Goal: Task Accomplishment & Management: Use online tool/utility

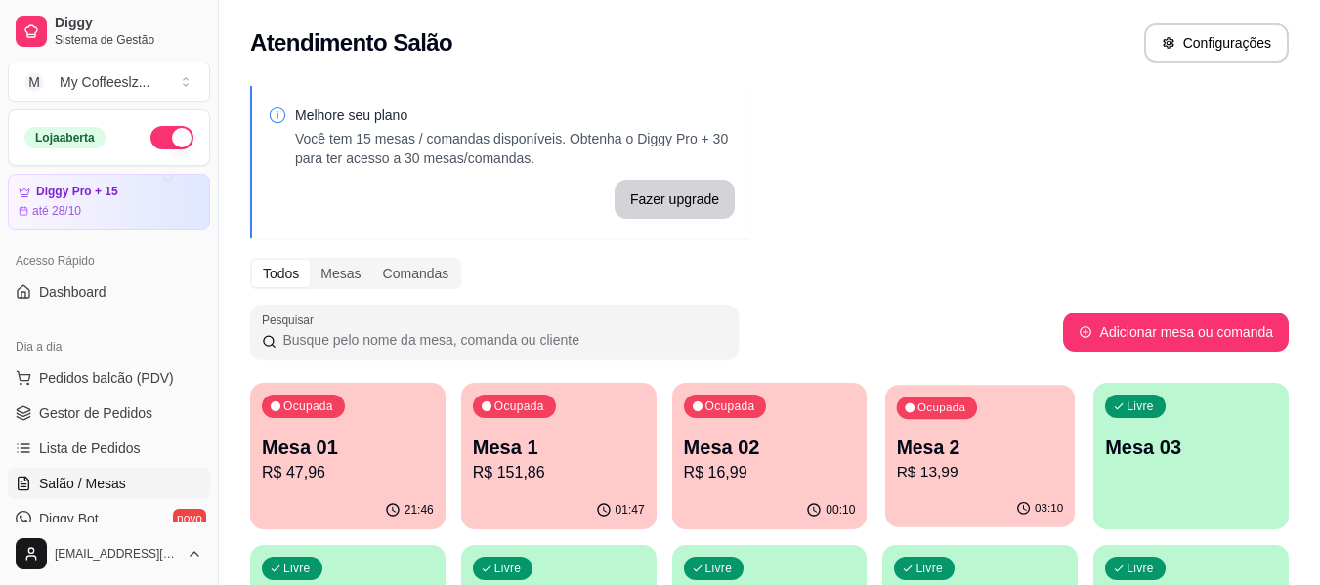
click at [987, 461] on p "R$ 13,99" at bounding box center [980, 472] width 167 height 22
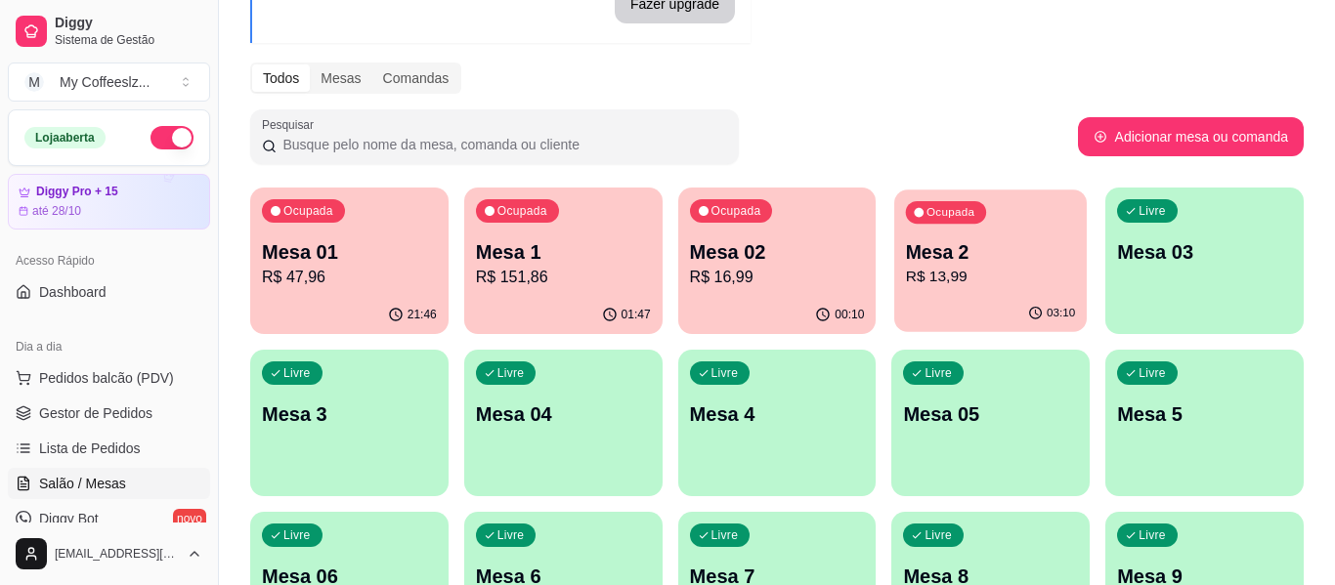
scroll to position [39, 0]
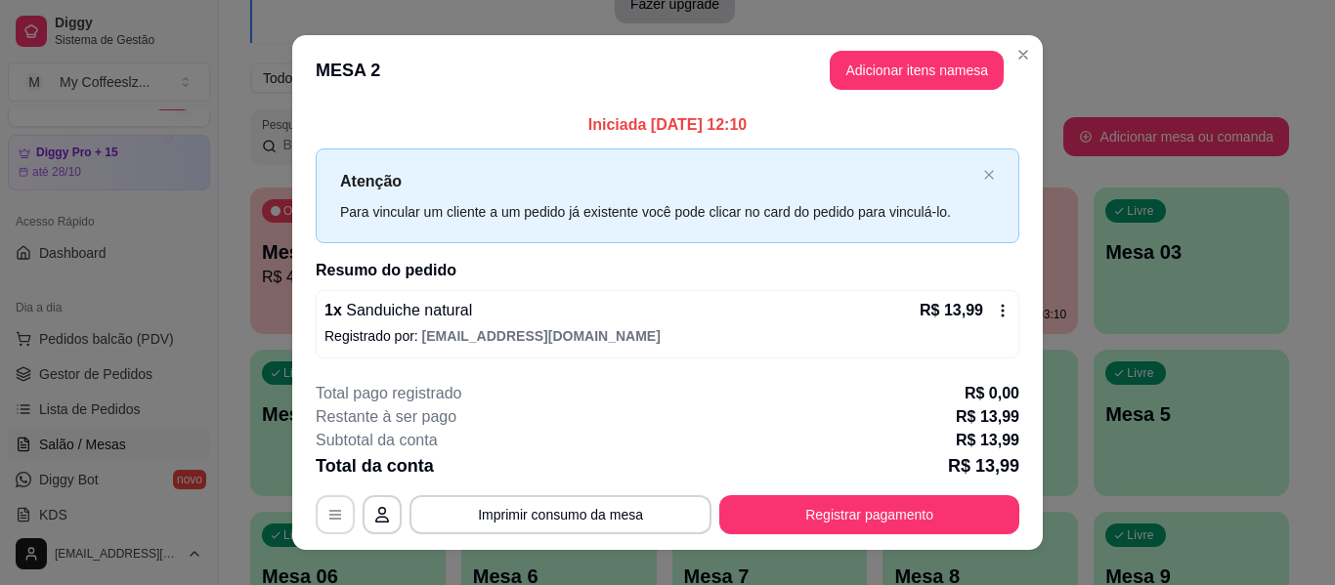
click at [316, 509] on button "button" at bounding box center [335, 514] width 39 height 39
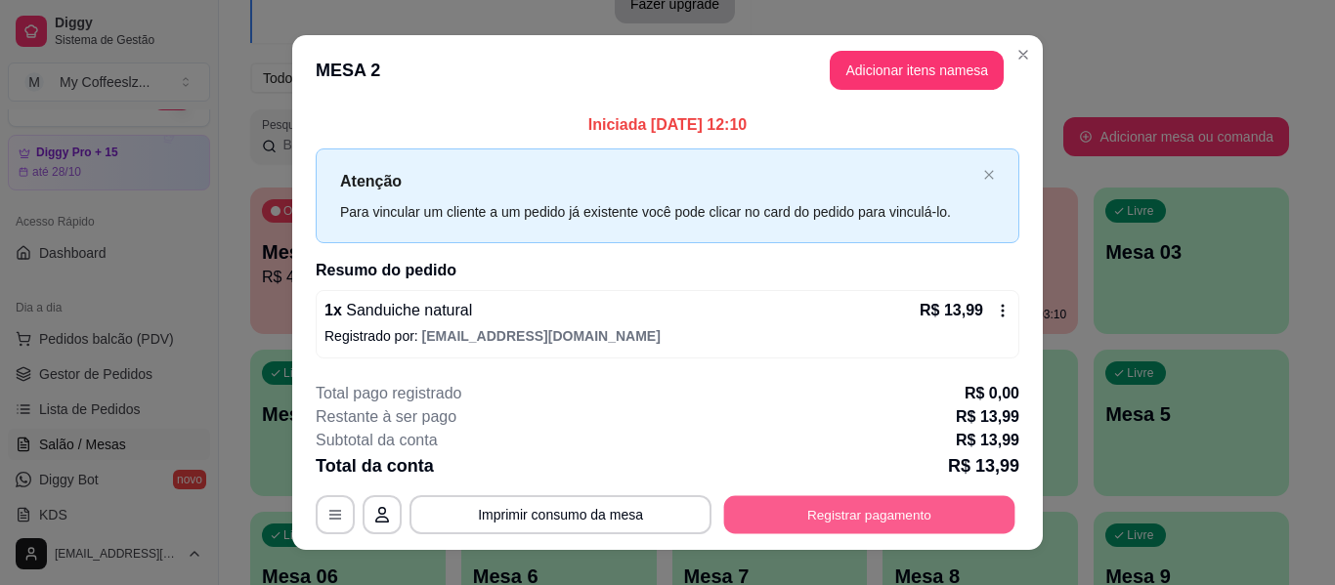
click at [875, 509] on button "Registrar pagamento" at bounding box center [869, 515] width 291 height 38
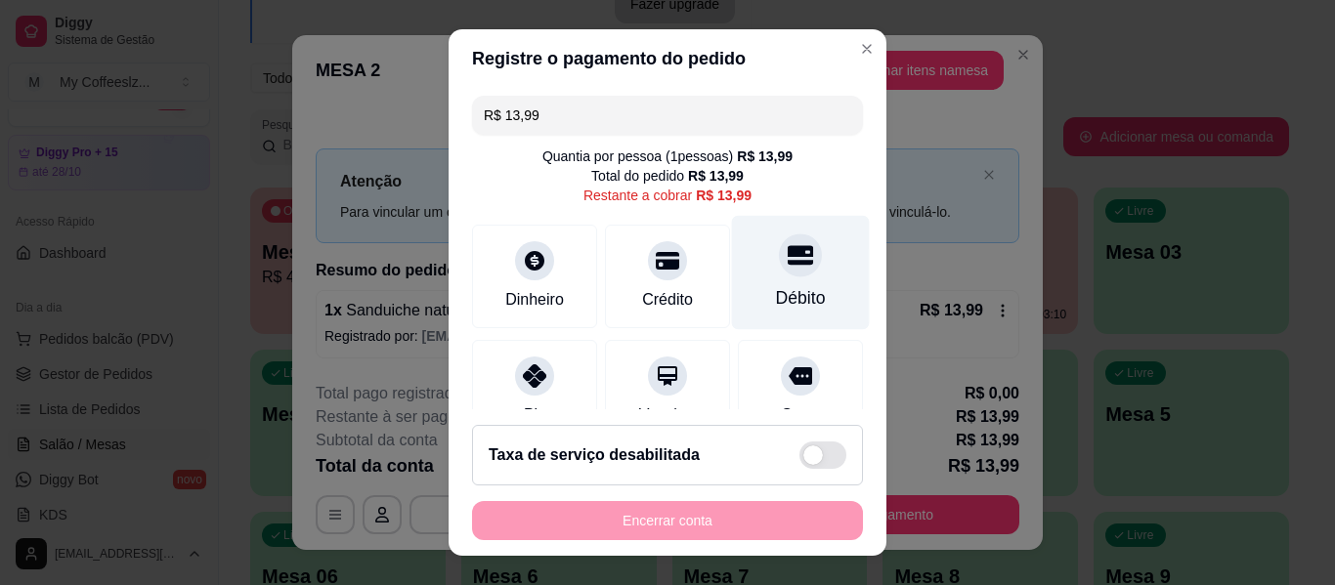
click at [765, 282] on div "Débito" at bounding box center [801, 273] width 138 height 114
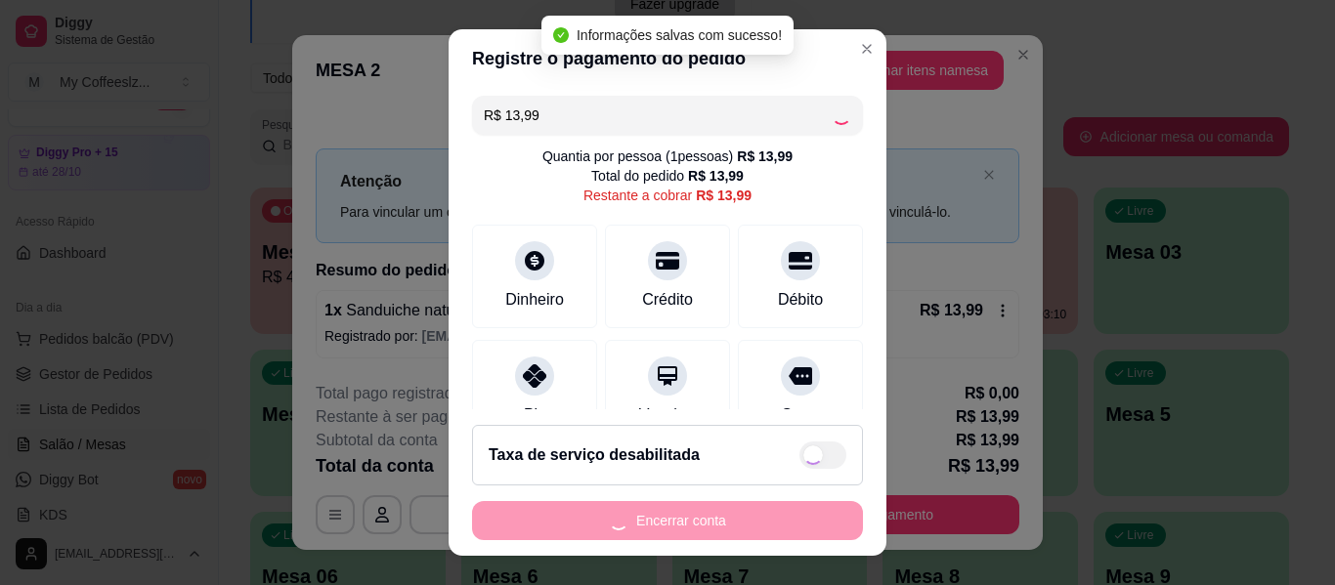
type input "R$ 0,00"
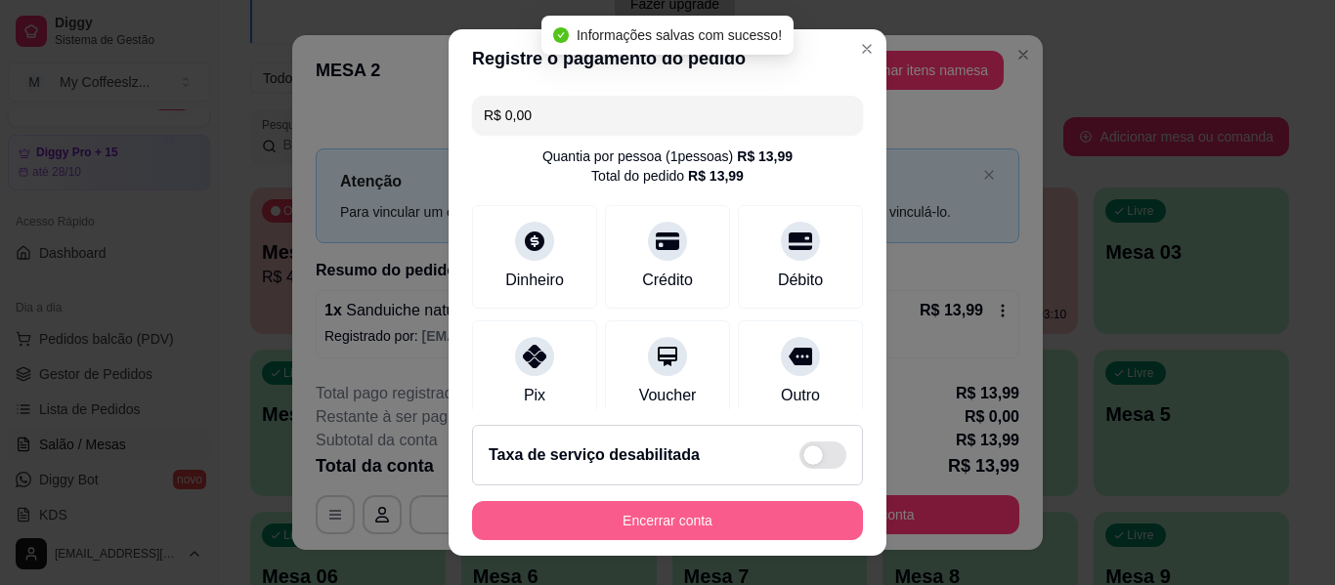
click at [667, 527] on button "Encerrar conta" at bounding box center [667, 520] width 391 height 39
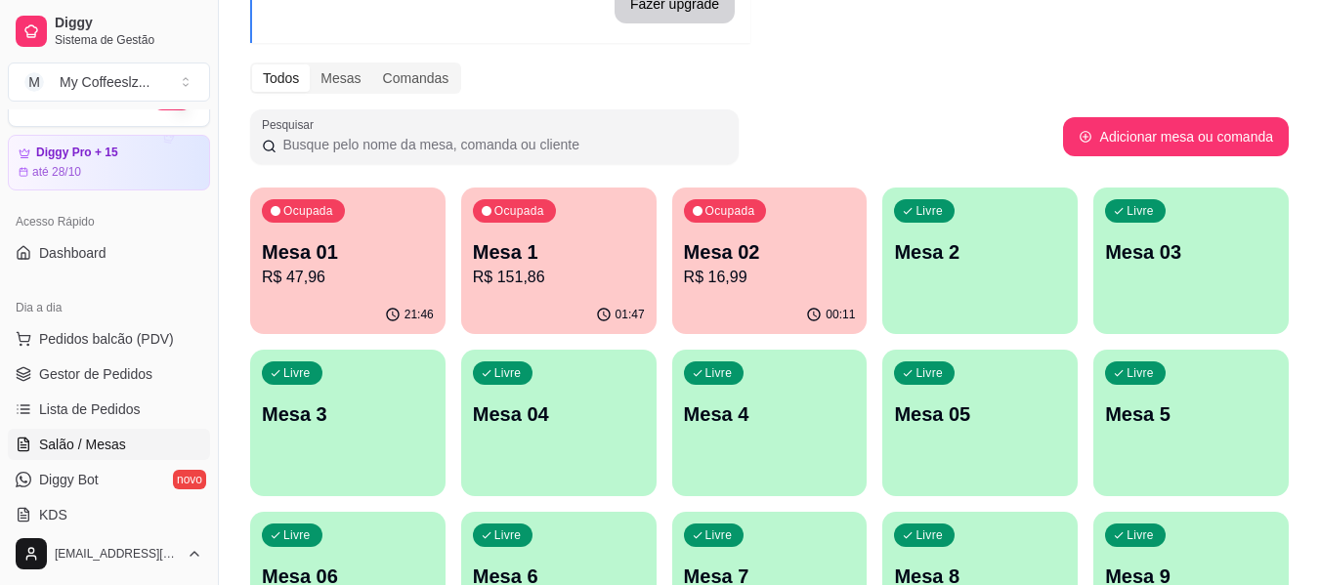
click at [923, 264] on p "Mesa 2" at bounding box center [980, 251] width 172 height 27
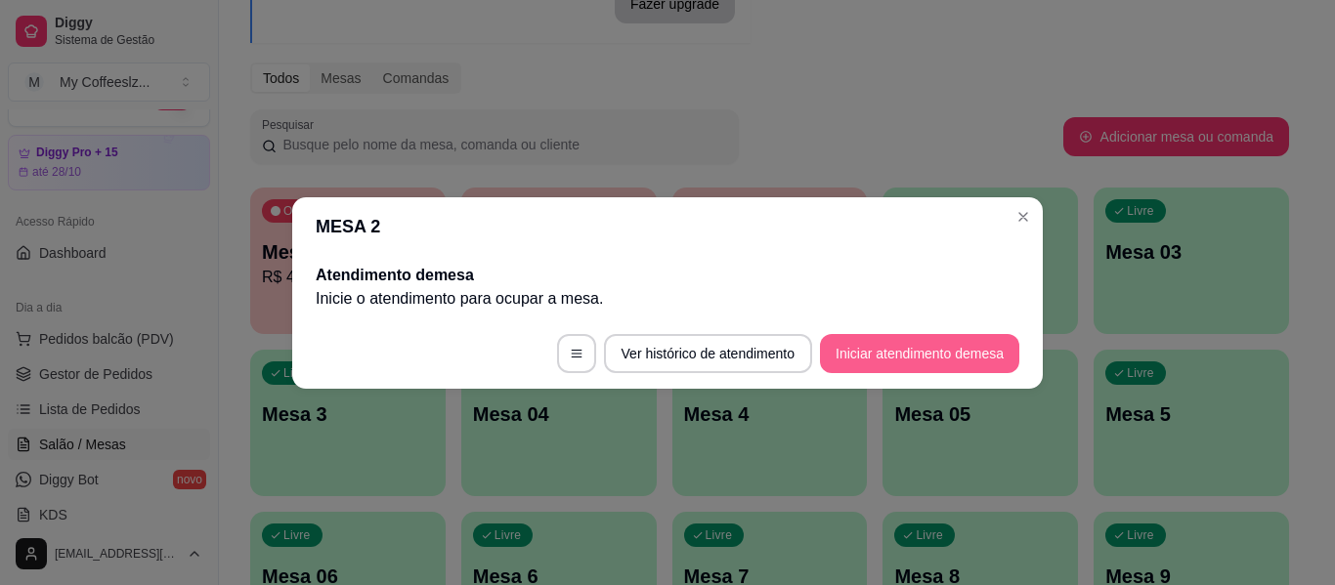
click at [948, 358] on button "Iniciar atendimento de mesa" at bounding box center [919, 353] width 199 height 39
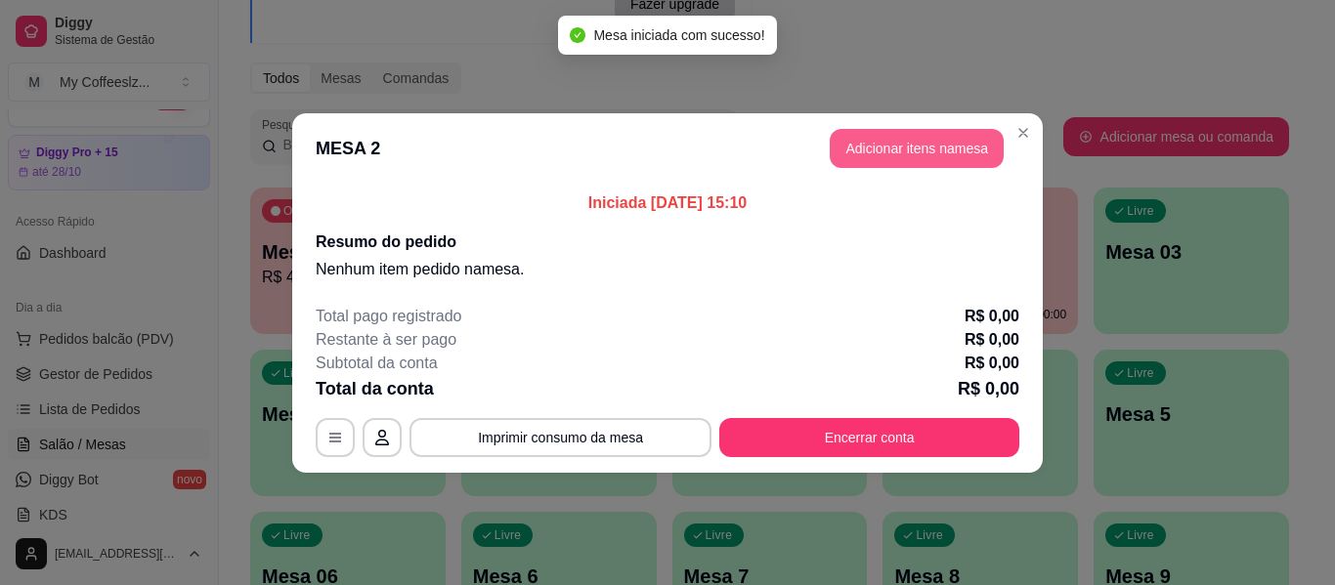
click at [914, 145] on button "Adicionar itens na mesa" at bounding box center [917, 148] width 174 height 39
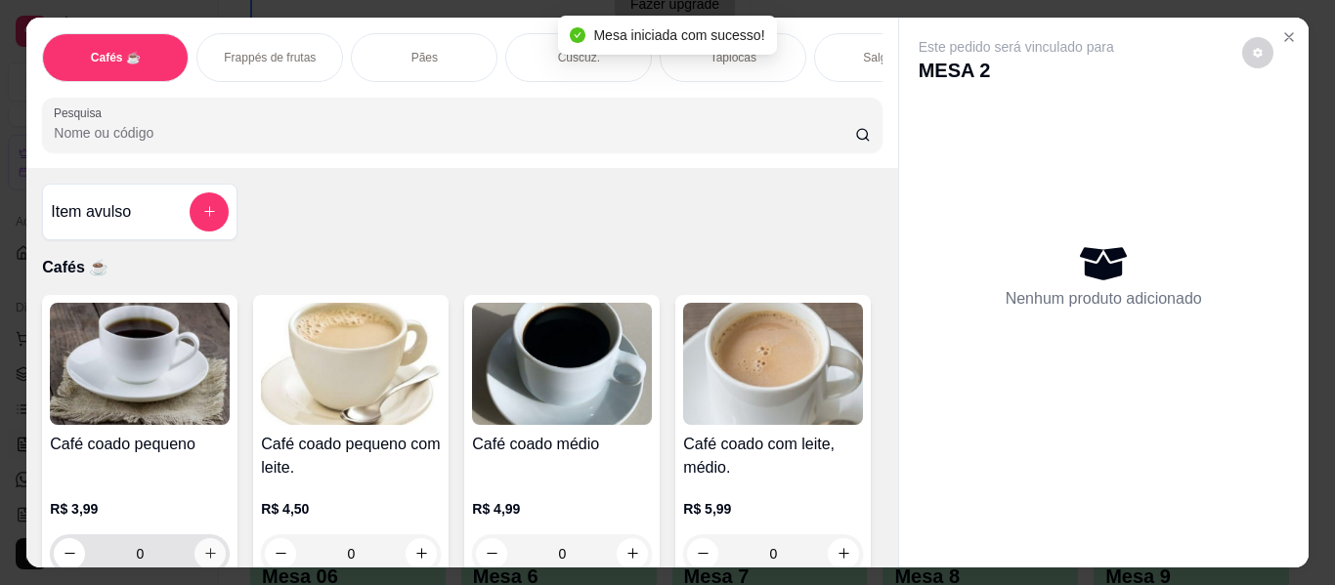
click at [203, 548] on icon "increase-product-quantity" at bounding box center [210, 553] width 15 height 15
type input "1"
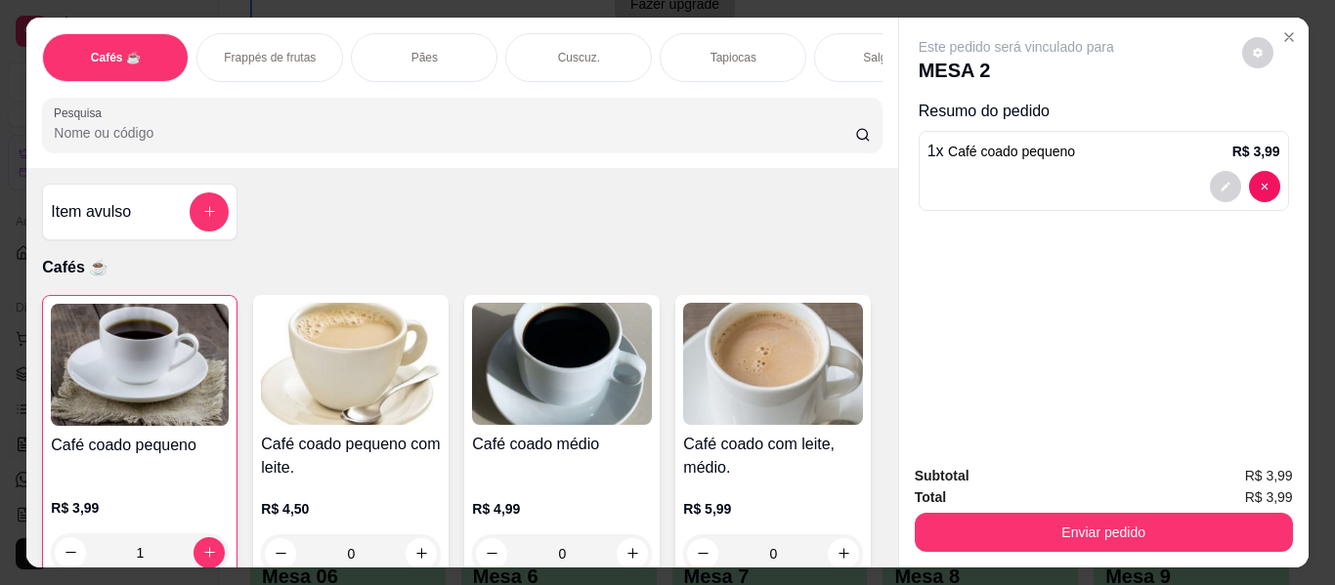
click at [676, 37] on div "Tapiocas" at bounding box center [733, 57] width 147 height 49
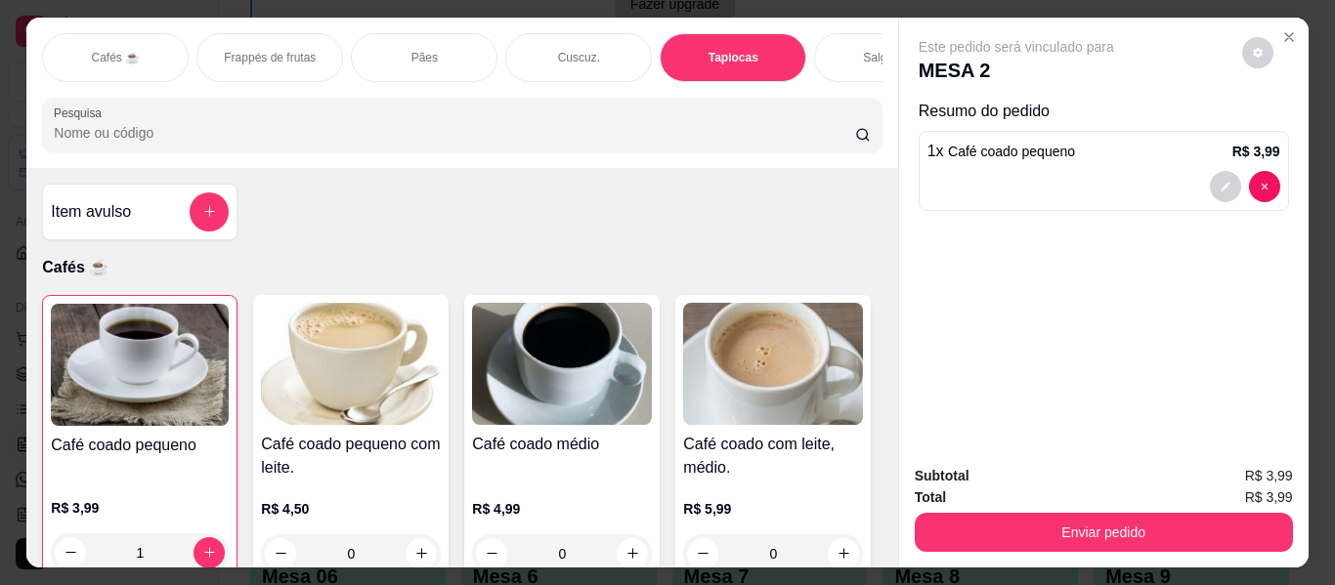
scroll to position [53, 0]
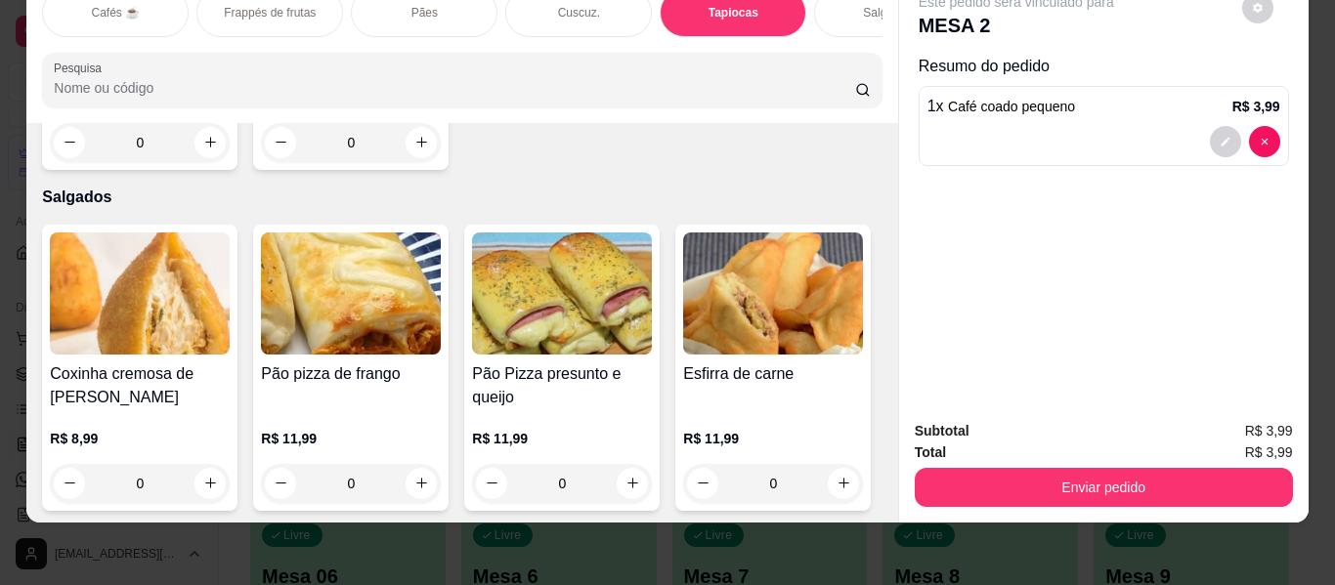
type input "1"
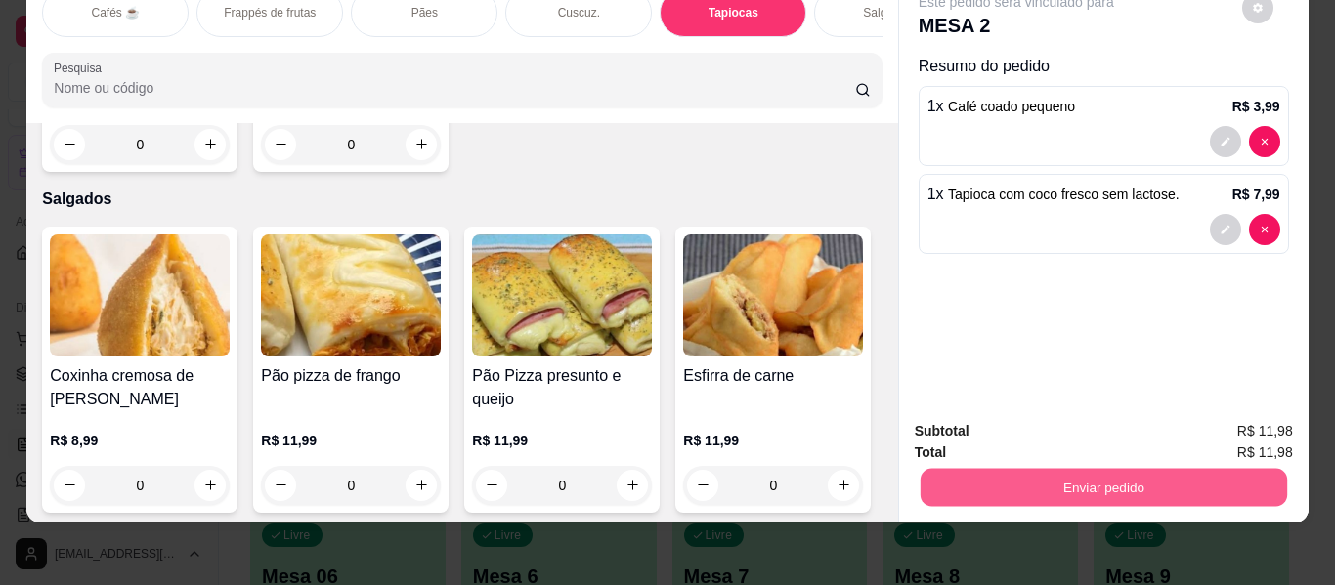
click at [986, 481] on button "Enviar pedido" at bounding box center [1102, 488] width 366 height 38
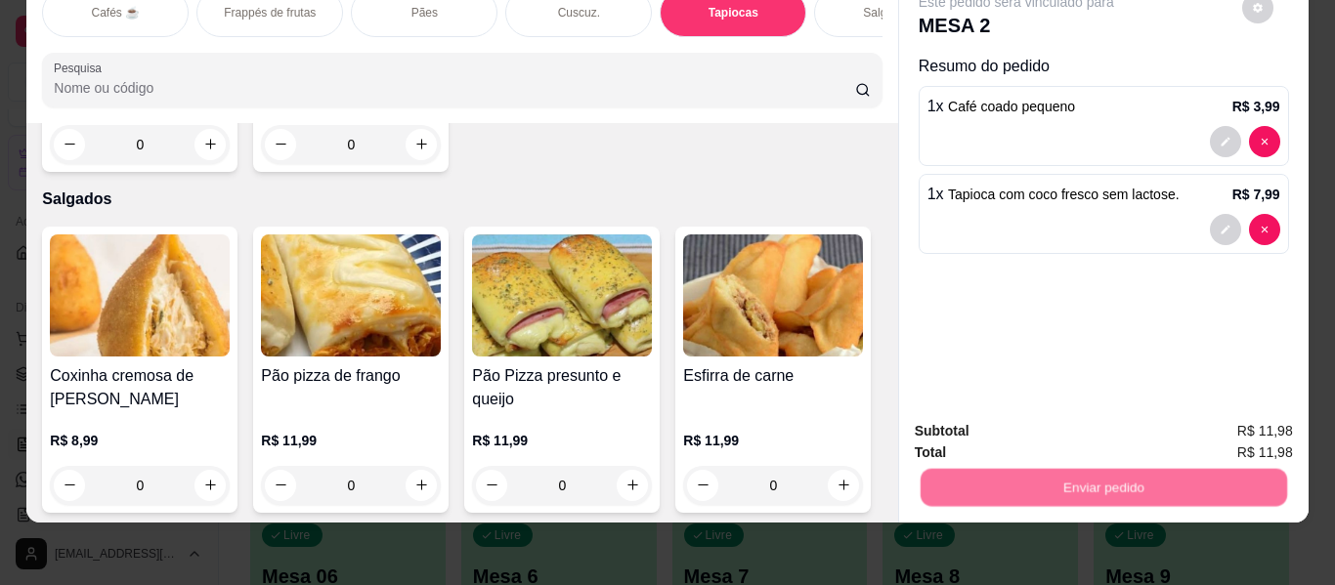
click at [1248, 420] on button "Enviar pedido" at bounding box center [1241, 423] width 110 height 37
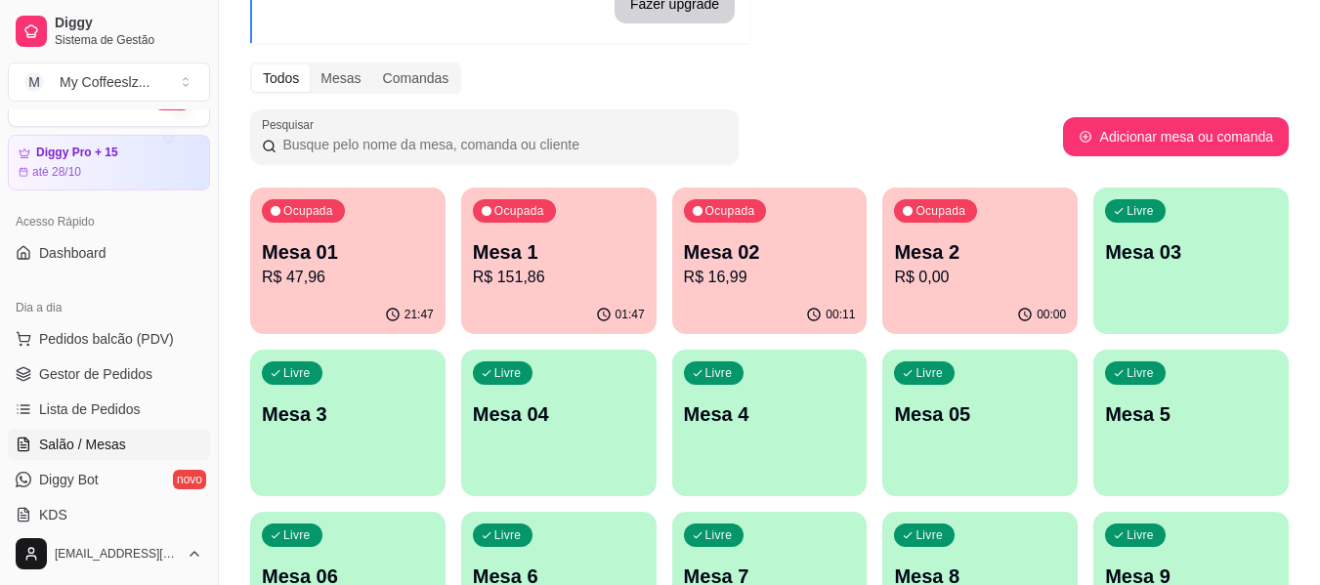
click at [968, 260] on p "Mesa 2" at bounding box center [980, 251] width 172 height 27
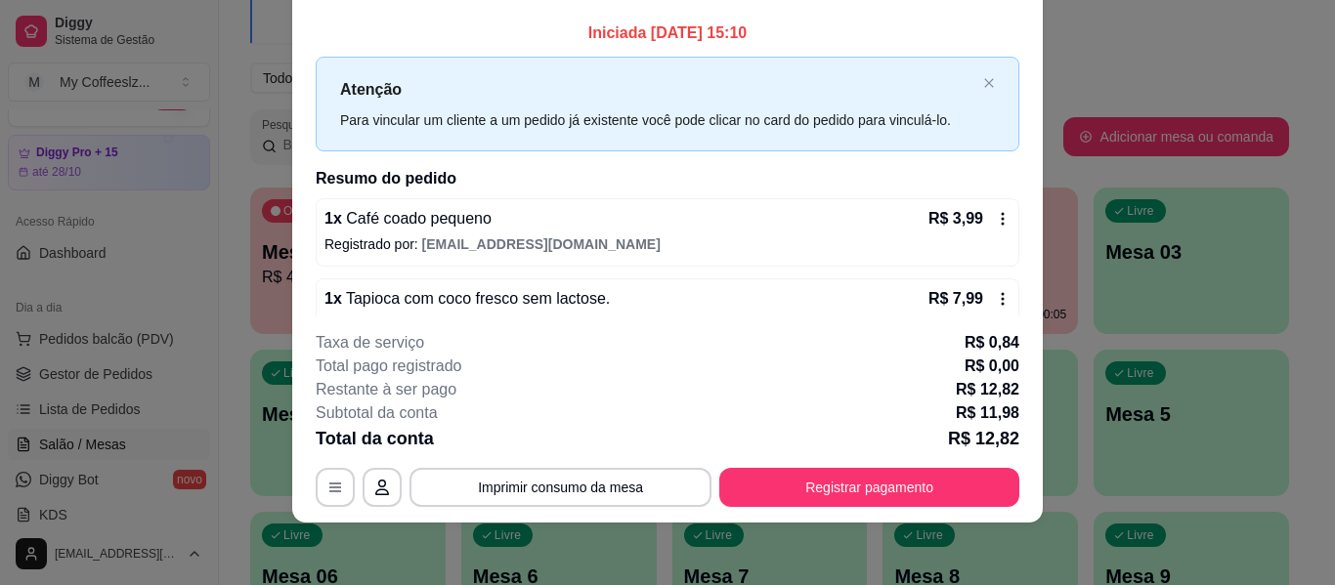
scroll to position [0, 0]
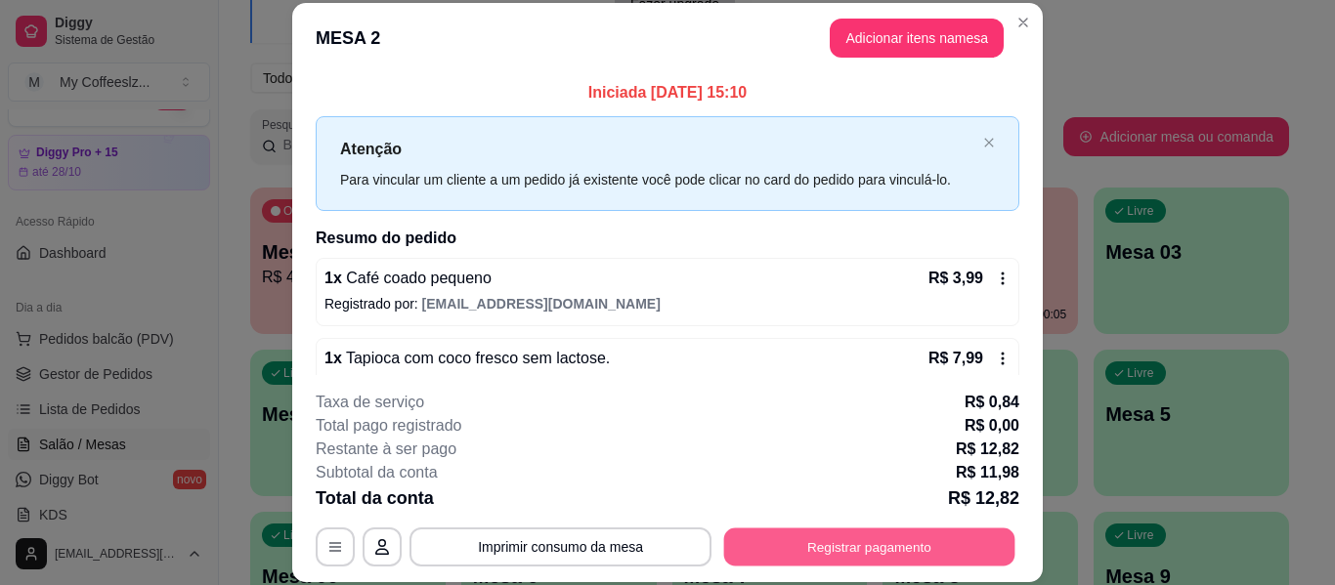
click at [819, 556] on button "Registrar pagamento" at bounding box center [869, 548] width 291 height 38
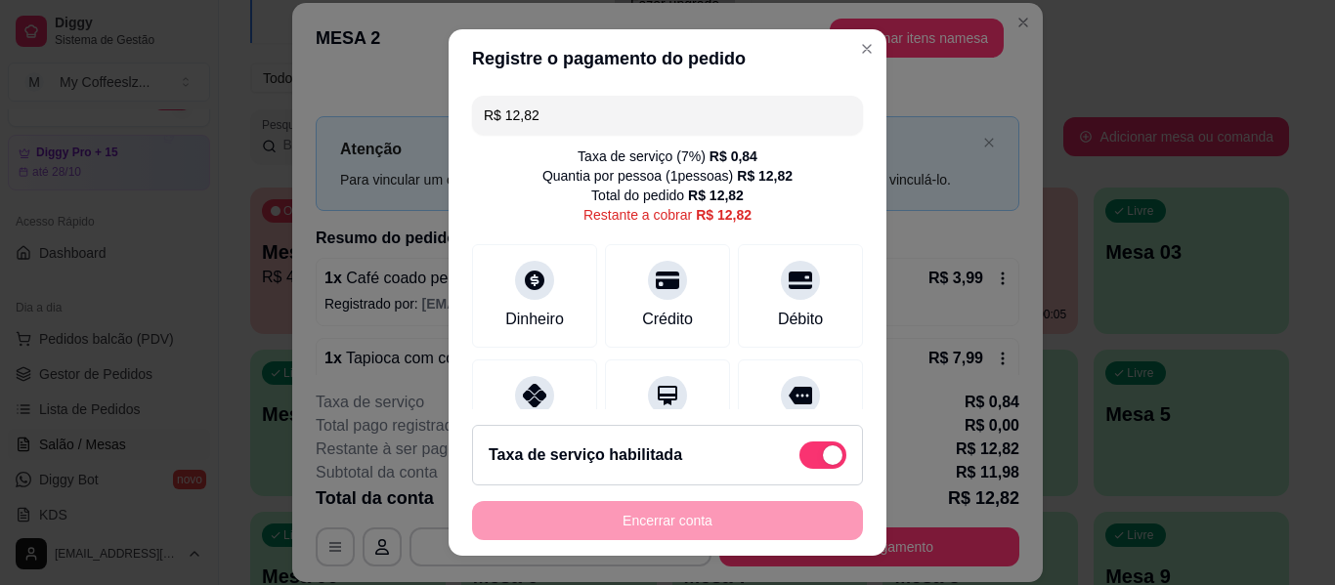
click at [819, 556] on footer "Taxa de serviço habilitada Encerrar conta" at bounding box center [667, 482] width 438 height 147
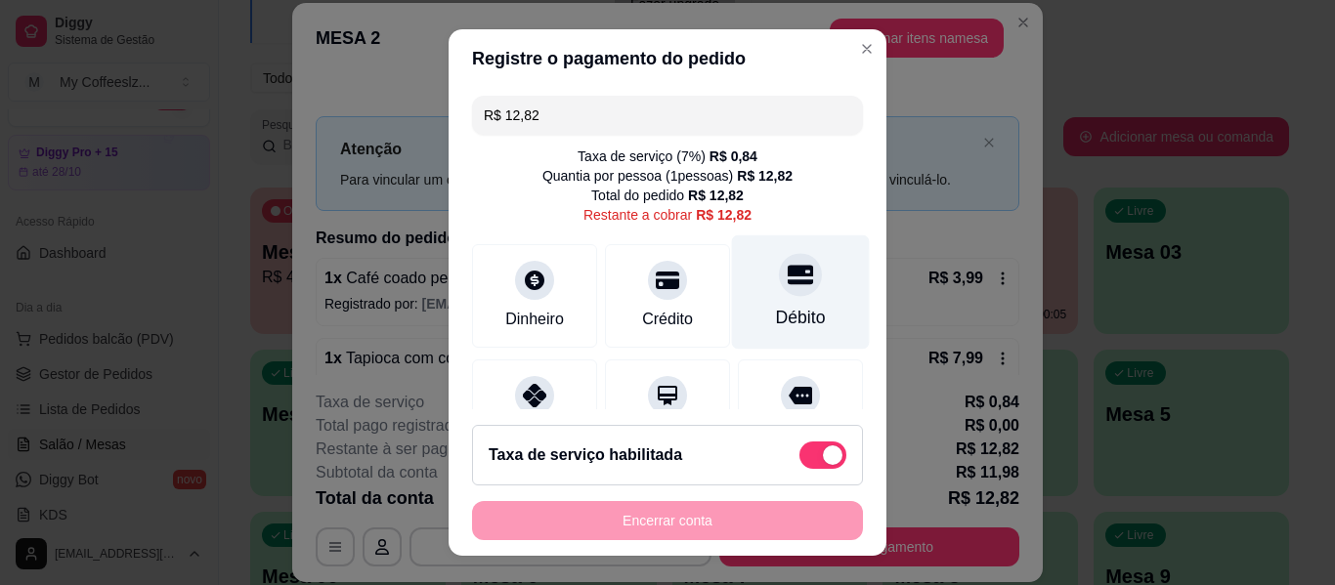
click at [800, 270] on div "Débito" at bounding box center [801, 292] width 138 height 114
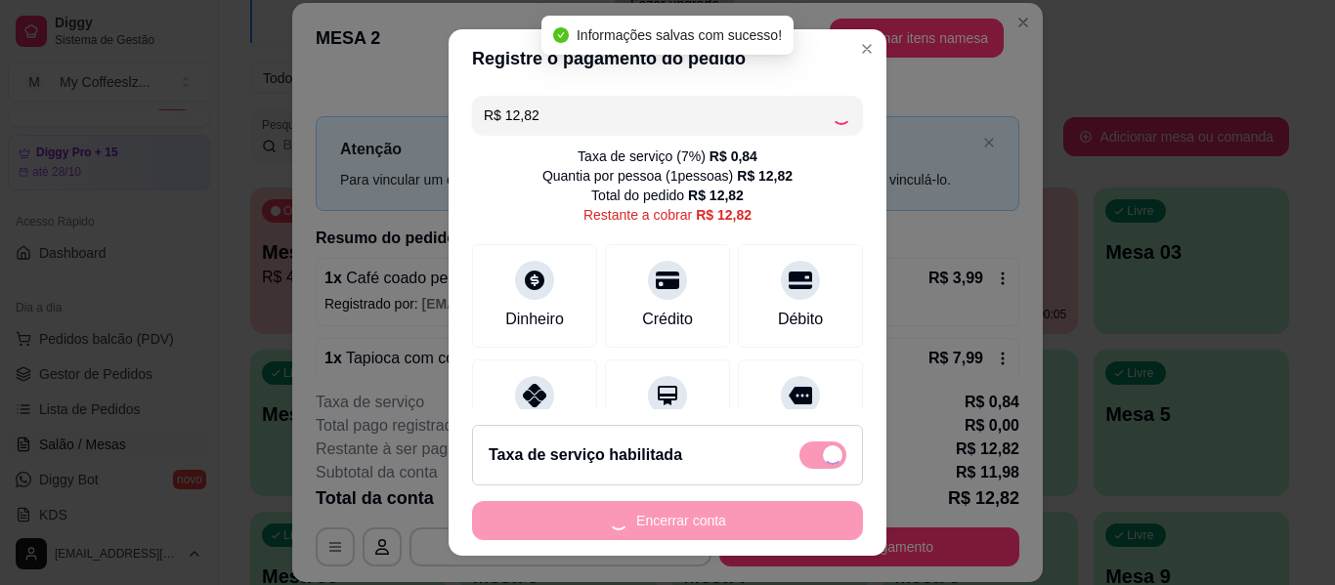
type input "R$ 0,00"
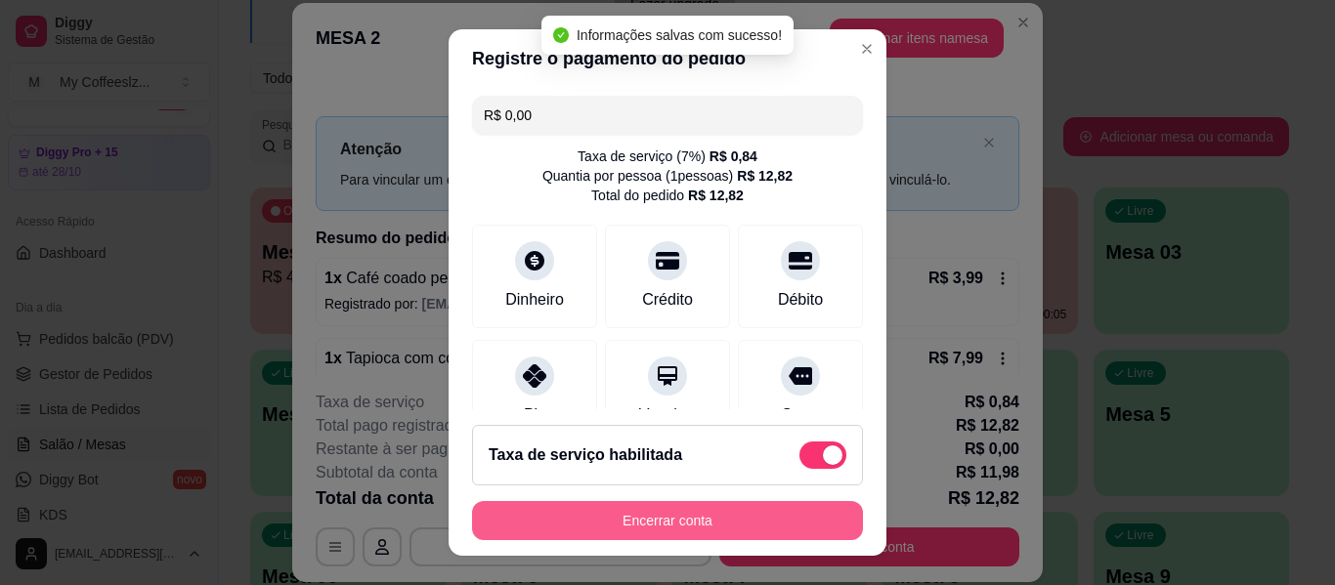
click at [664, 517] on button "Encerrar conta" at bounding box center [667, 520] width 391 height 39
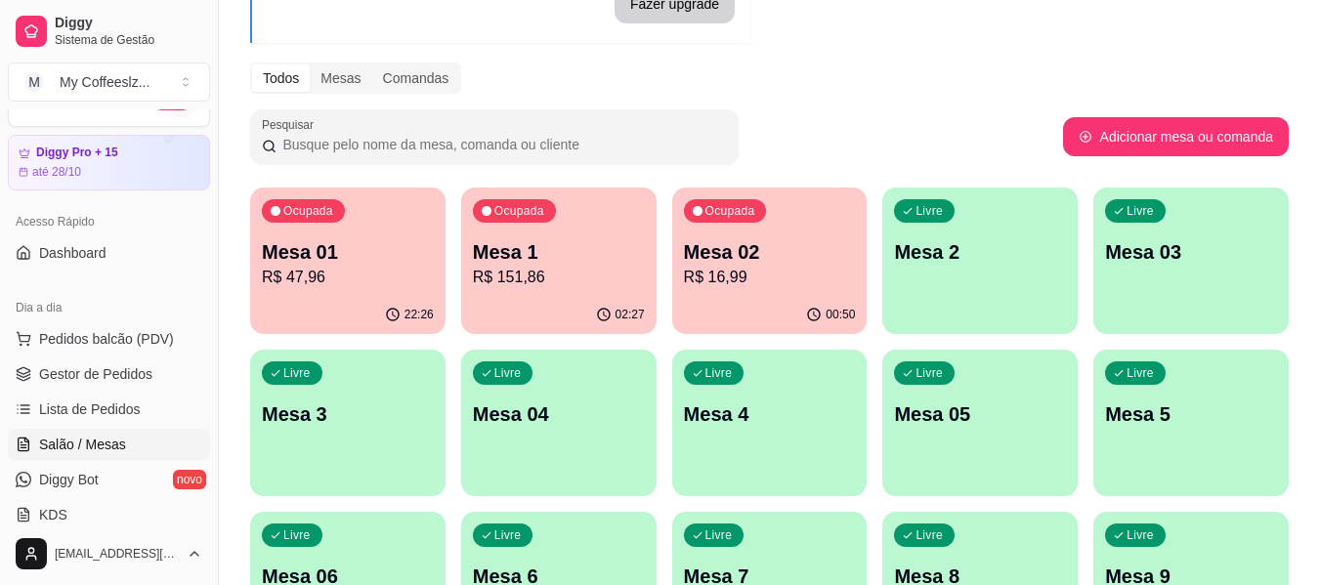
click at [966, 235] on div "Livre Mesa 2" at bounding box center [979, 249] width 195 height 123
click at [966, 235] on body "Diggy Sistema de Gestão M My Coffeeslz ... Loja aberta Diggy Pro + 15 até 28/10…" at bounding box center [660, 97] width 1320 height 585
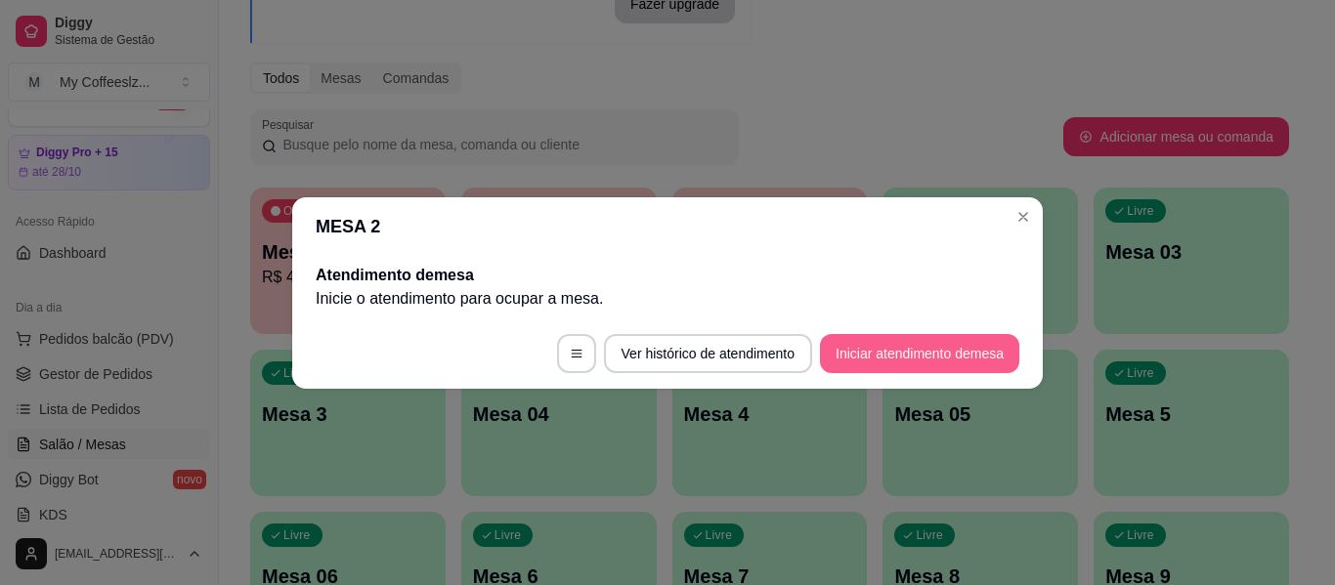
click at [899, 358] on button "Iniciar atendimento de mesa" at bounding box center [919, 353] width 199 height 39
